Goal: Check status: Check status

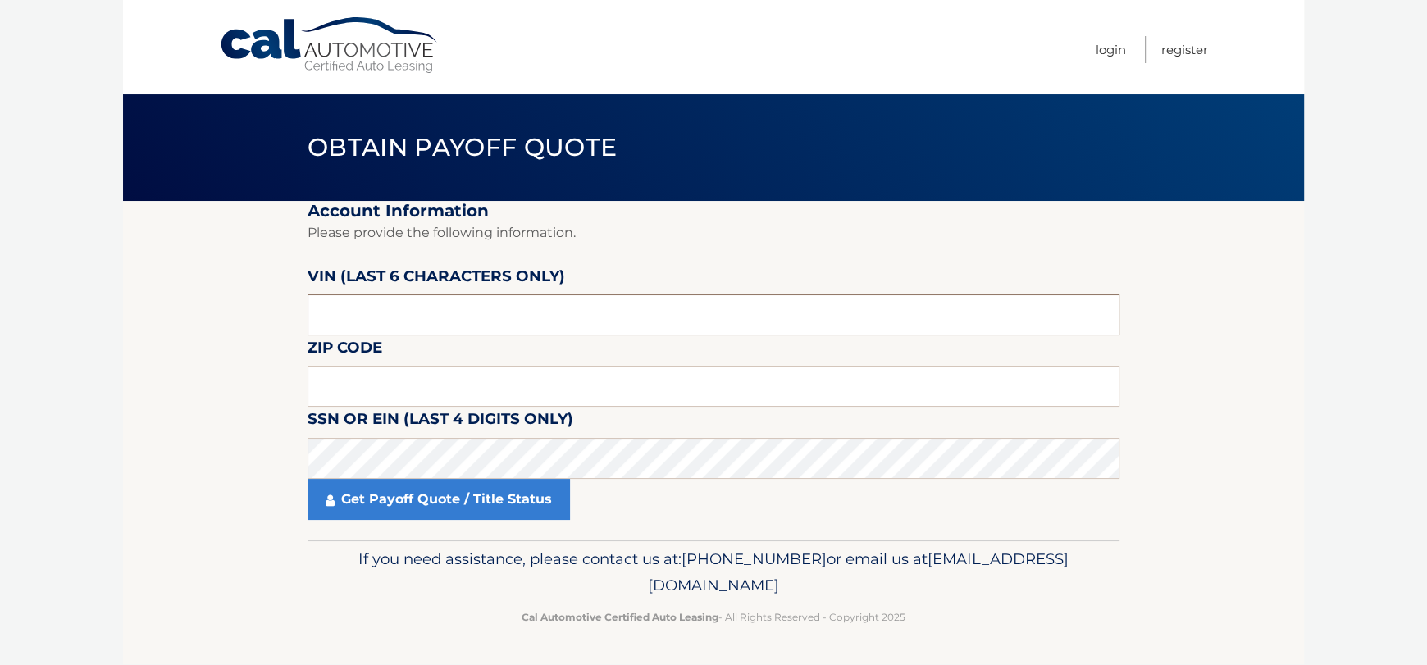
click at [435, 325] on input "text" at bounding box center [713, 314] width 812 height 41
paste input "JTJHZK"
type input "J*****"
type input "043734"
click at [530, 388] on input "text" at bounding box center [713, 386] width 812 height 41
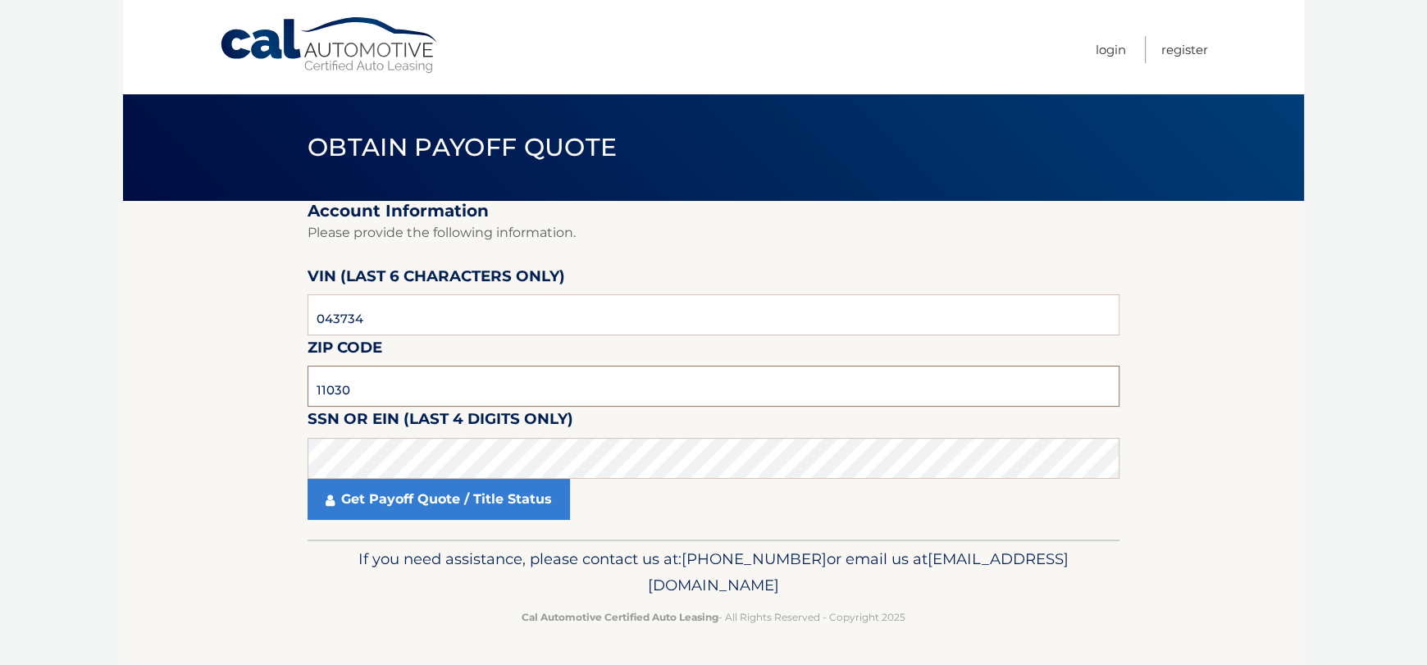
type input "11030"
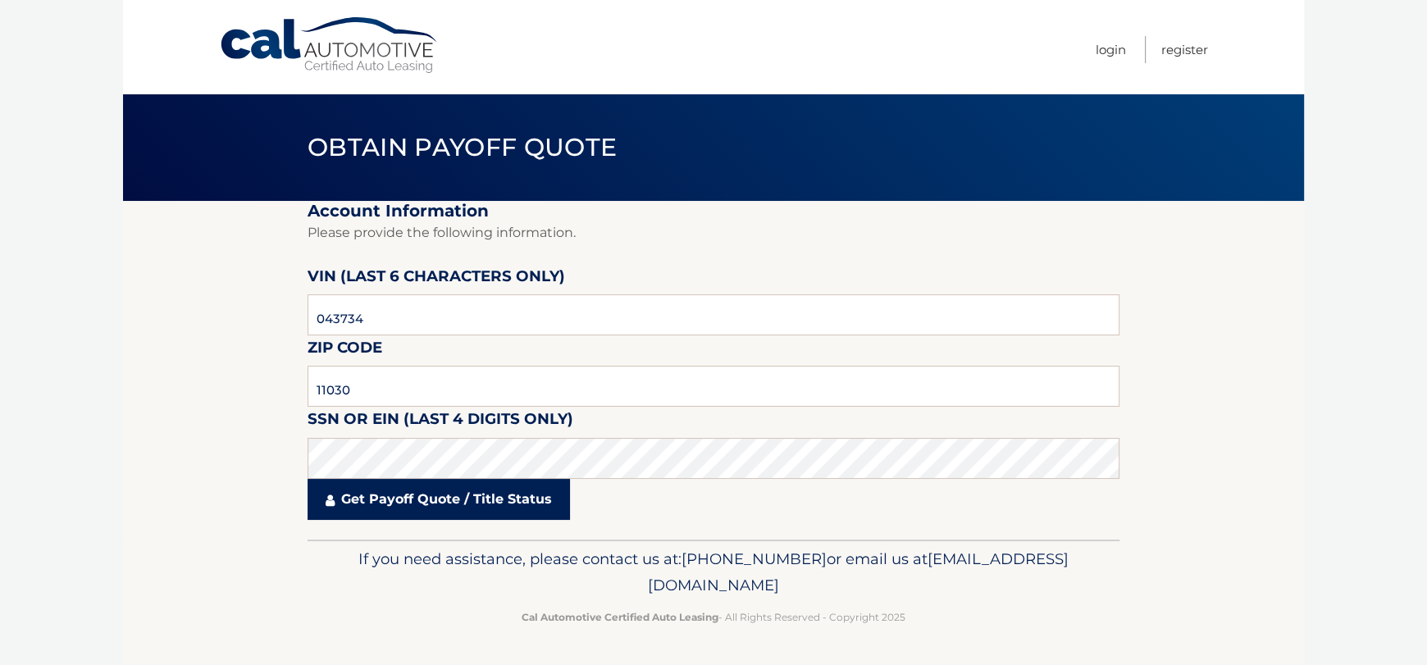
click at [470, 505] on link "Get Payoff Quote / Title Status" at bounding box center [438, 499] width 262 height 41
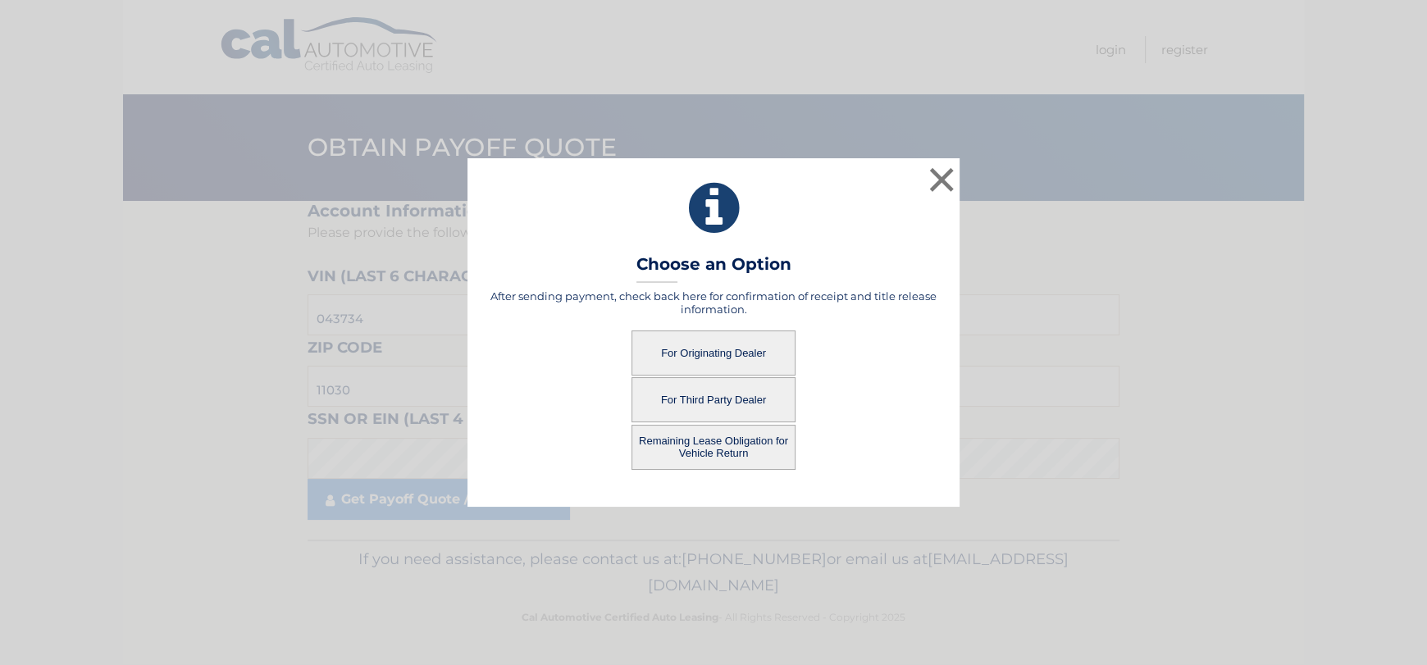
click at [720, 341] on button "For Originating Dealer" at bounding box center [713, 352] width 164 height 45
click at [758, 357] on button "For Originating Dealer" at bounding box center [713, 352] width 164 height 45
